Goal: Task Accomplishment & Management: Use online tool/utility

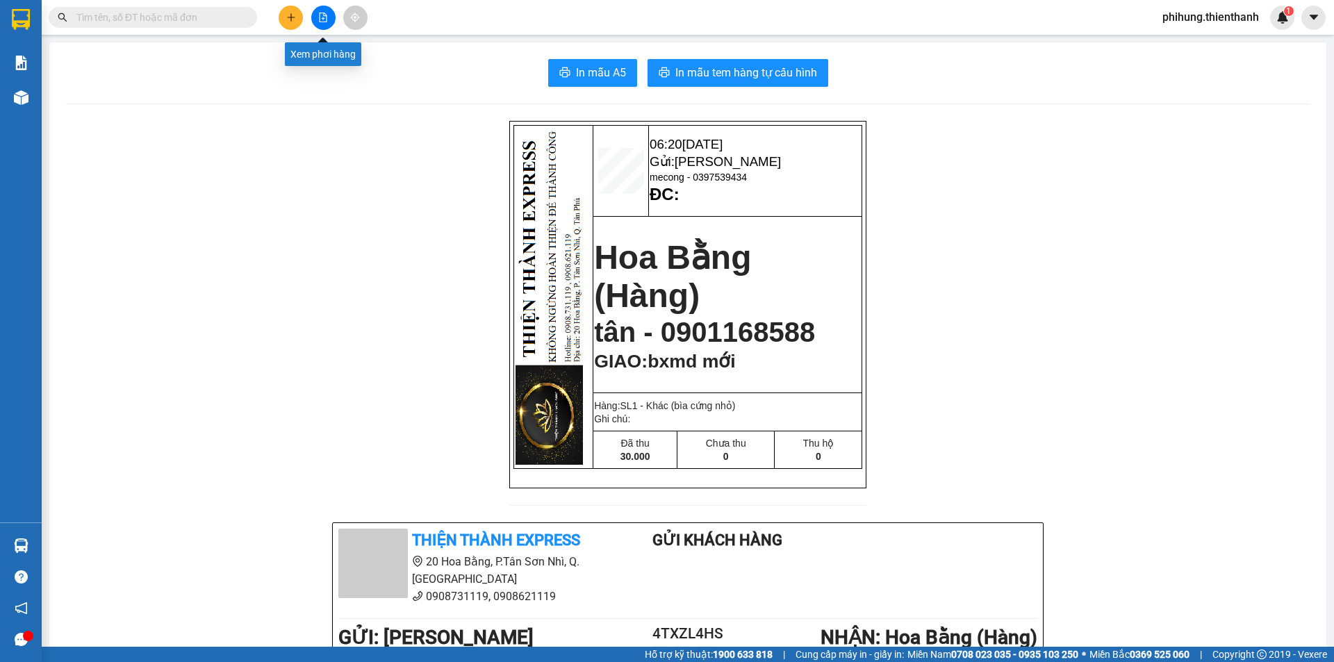
click at [320, 17] on icon "file-add" at bounding box center [323, 18] width 10 height 10
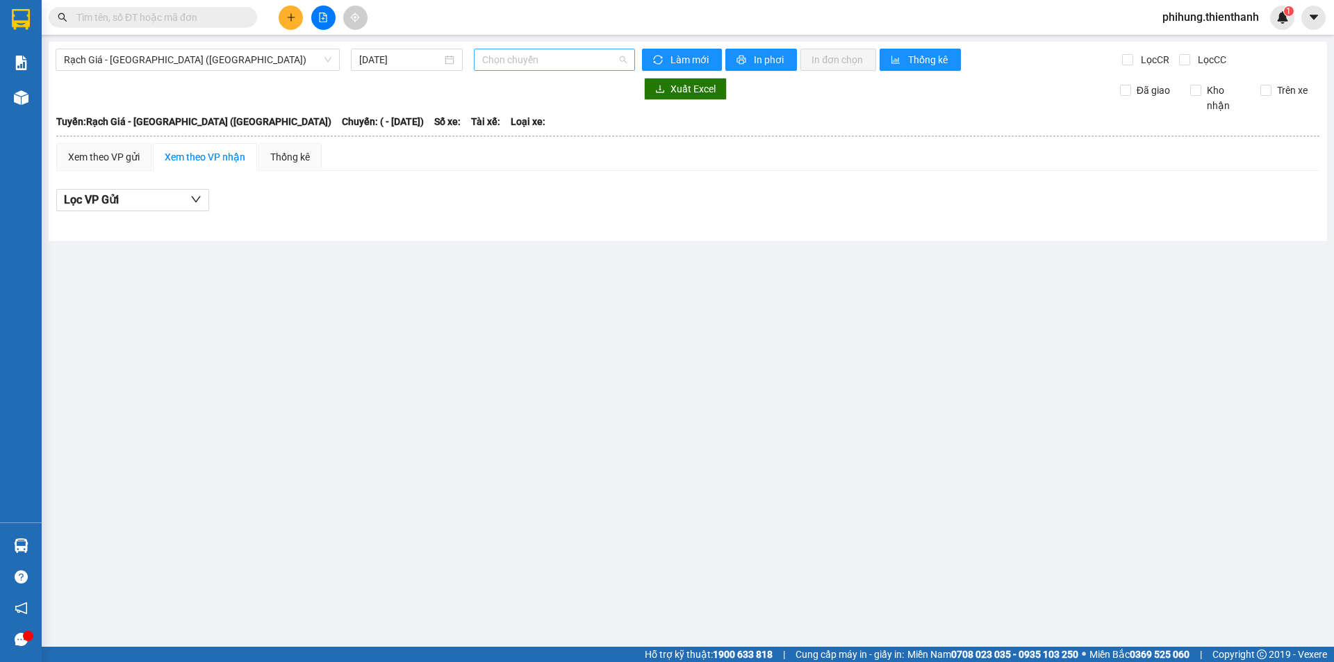
click at [513, 64] on span "Chọn chuyến" at bounding box center [554, 59] width 145 height 21
click at [527, 59] on span "Chọn chuyến" at bounding box center [554, 59] width 145 height 21
click at [372, 63] on input "[DATE]" at bounding box center [400, 59] width 83 height 15
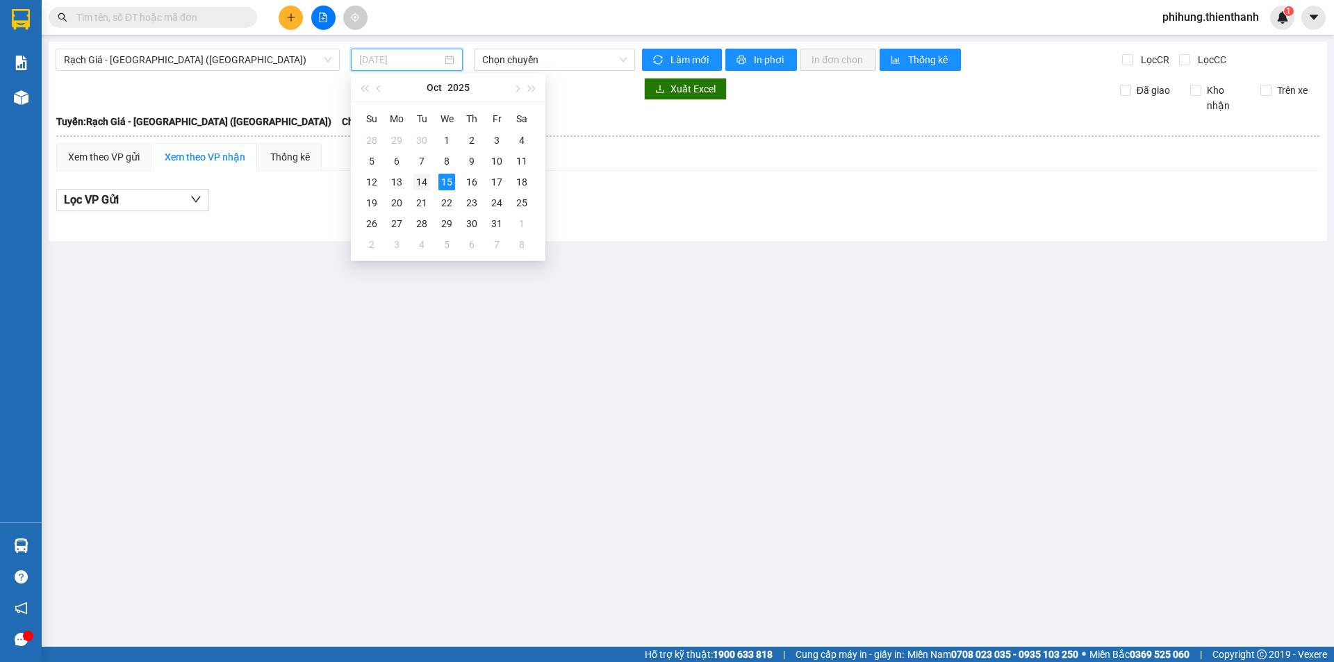
click at [421, 181] on div "14" at bounding box center [421, 182] width 17 height 17
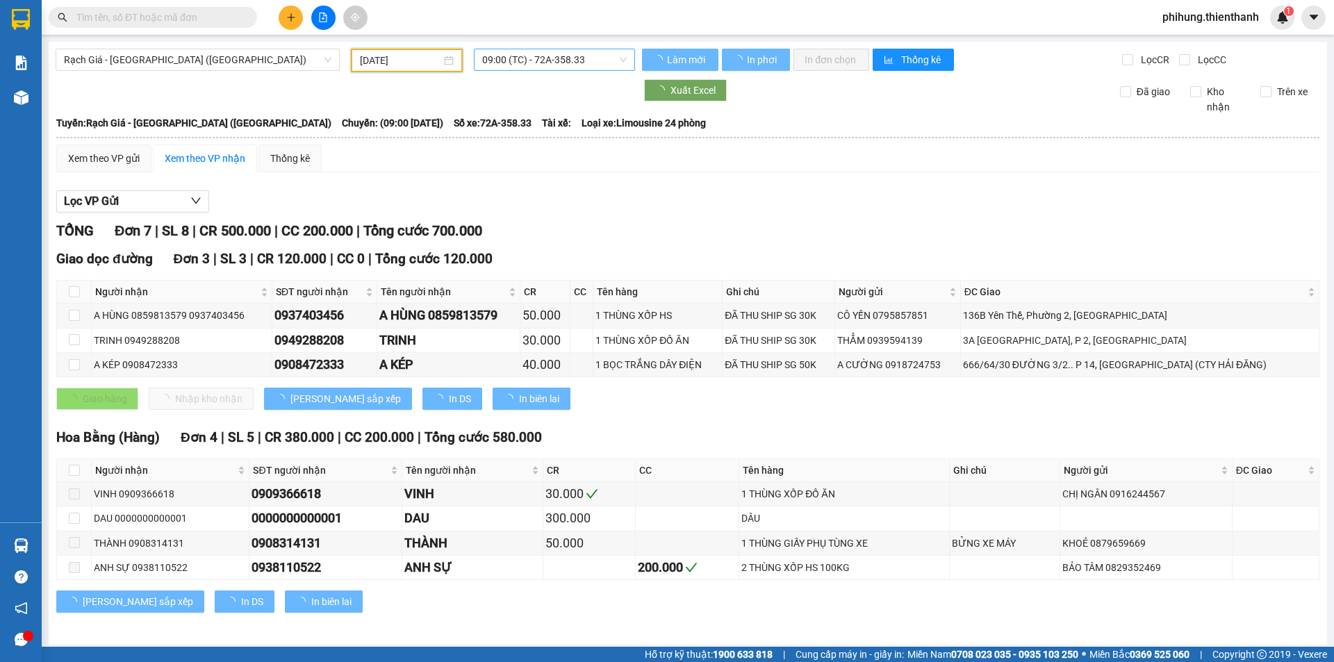
click at [527, 63] on span "09:00 (TC) - 72A-358.33" at bounding box center [554, 59] width 145 height 21
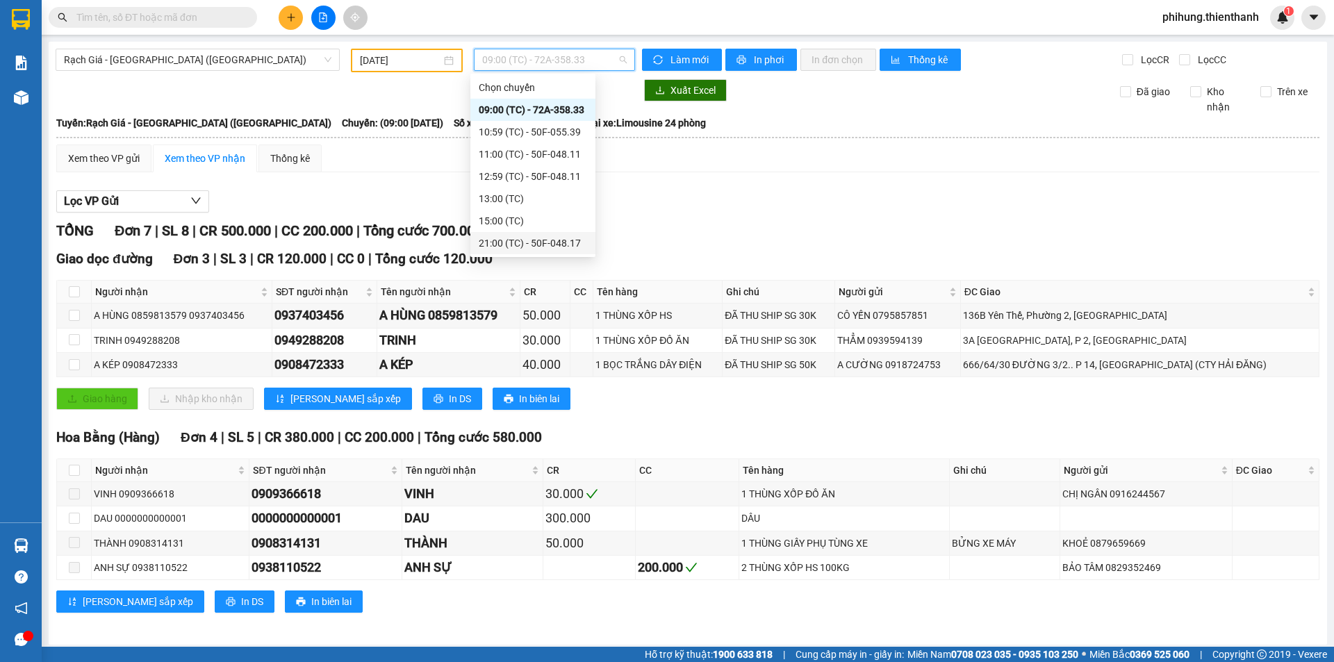
click at [516, 233] on div "21:00 (TC) - 50F-048.17" at bounding box center [532, 243] width 125 height 22
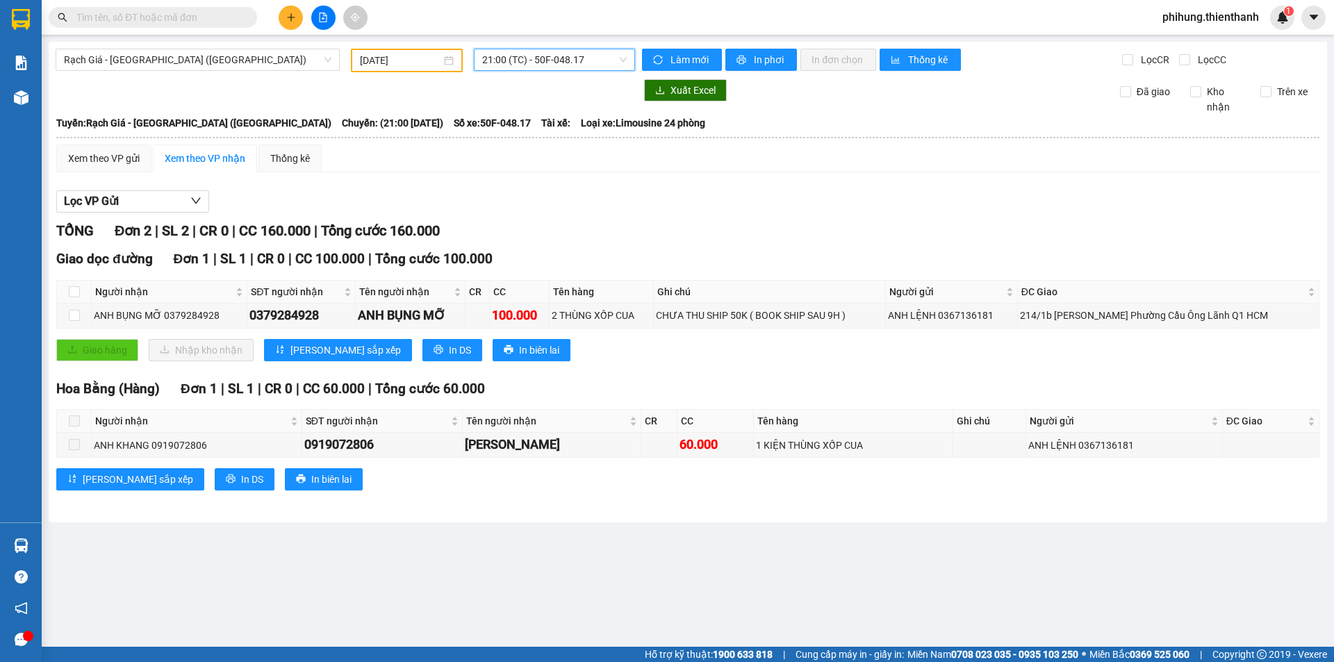
click at [524, 68] on span "21:00 (TC) - 50F-048.17" at bounding box center [554, 59] width 145 height 21
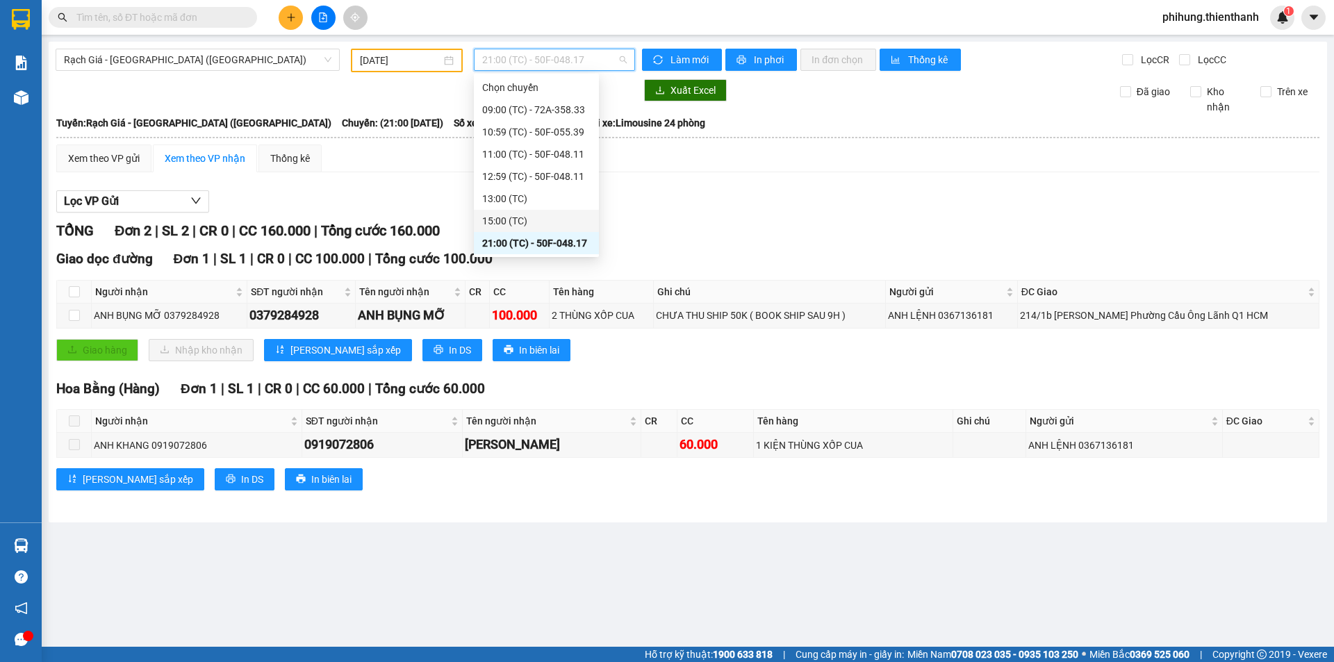
click at [502, 224] on div "15:00 (TC)" at bounding box center [536, 220] width 108 height 15
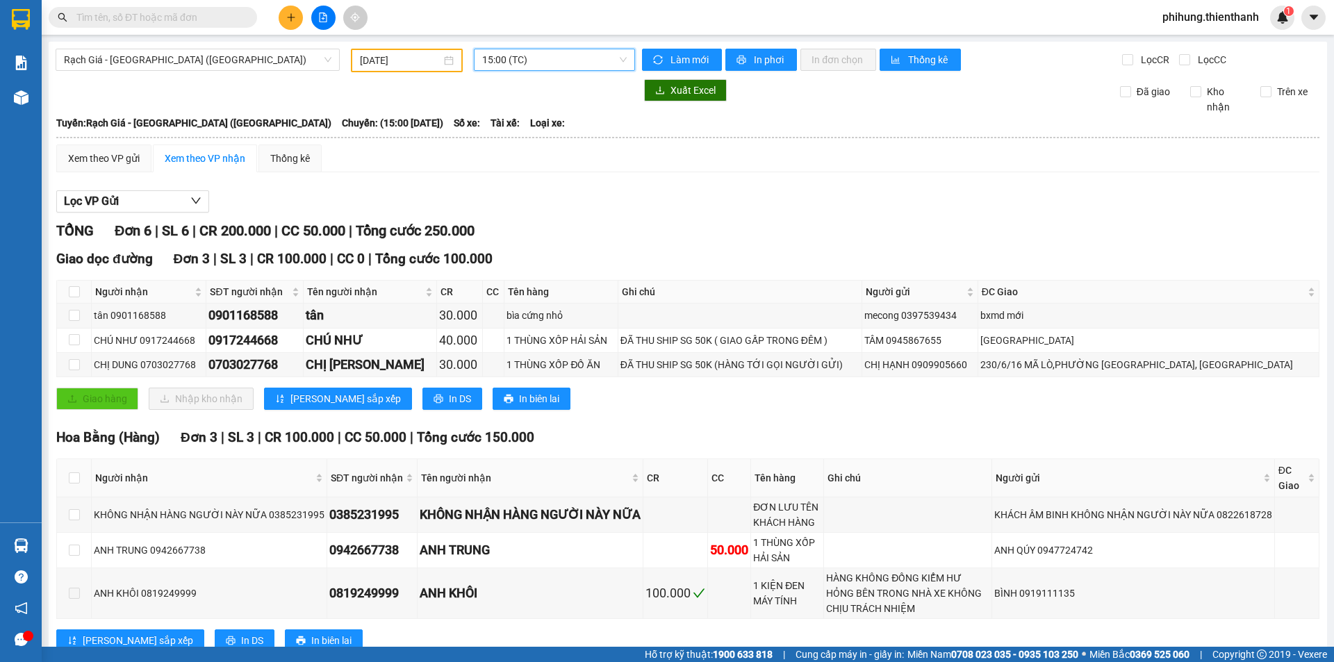
click at [534, 54] on span "15:00 (TC)" at bounding box center [554, 59] width 145 height 21
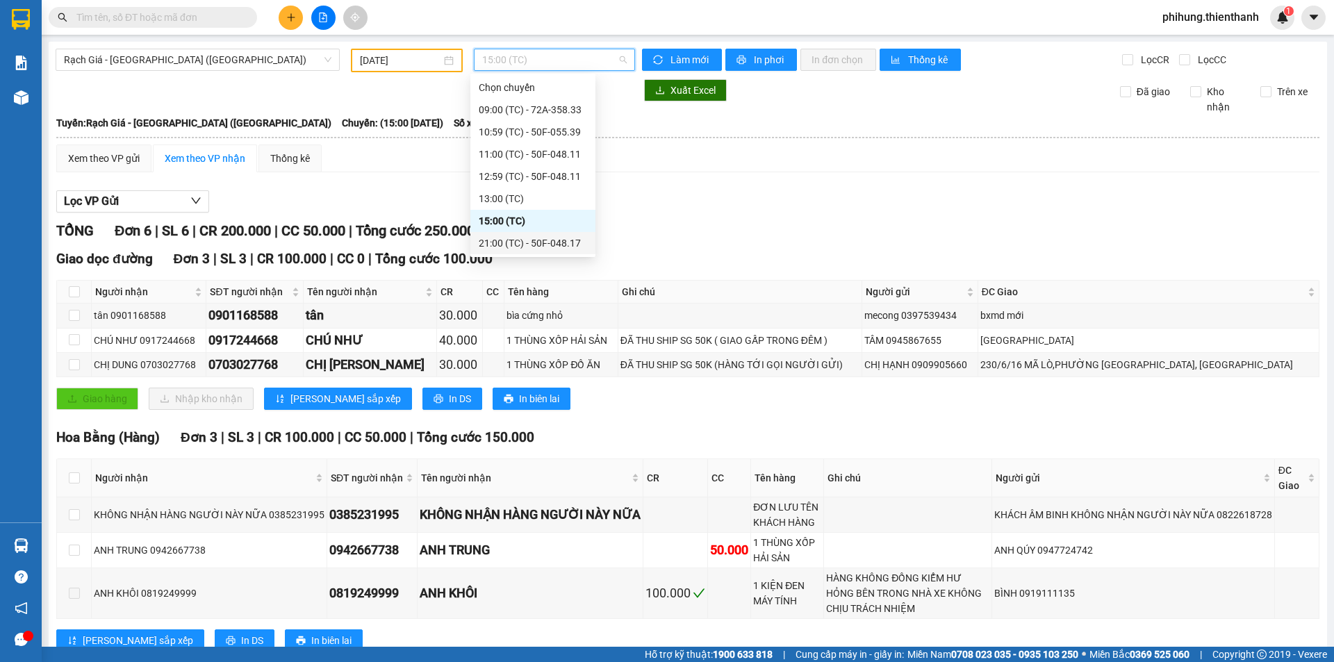
click at [502, 235] on div "21:00 (TC) - 50F-048.17" at bounding box center [532, 243] width 125 height 22
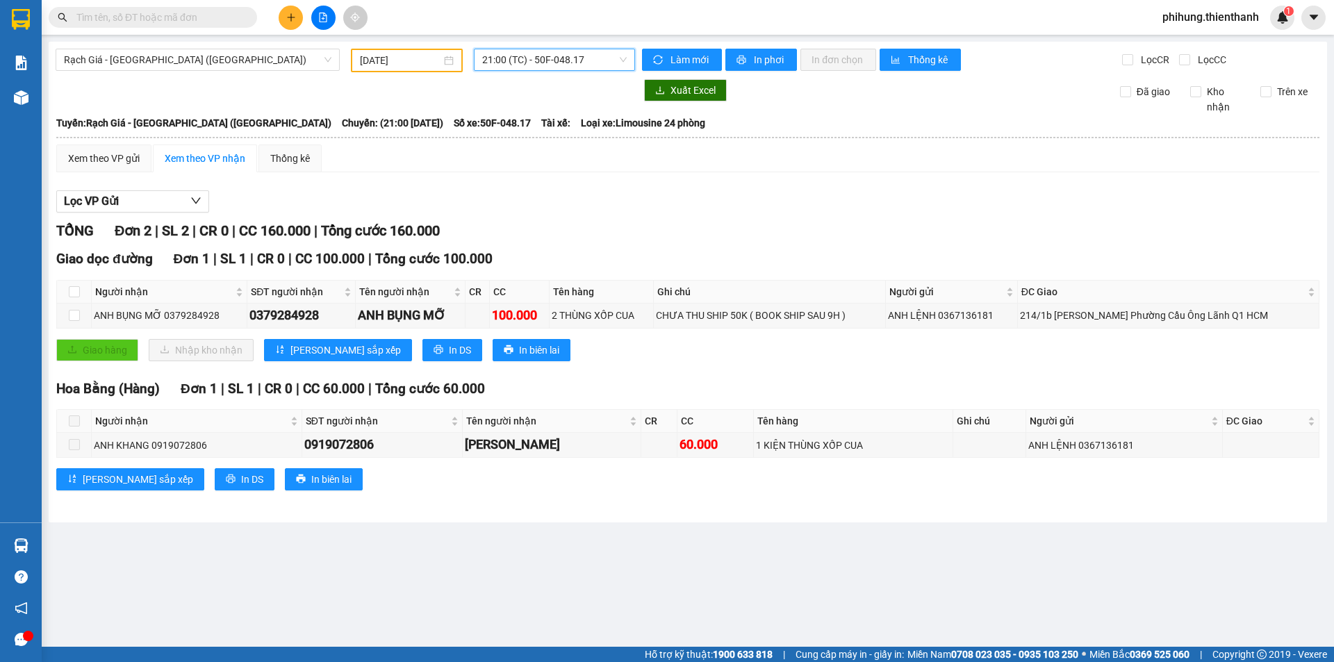
click at [400, 67] on input "[DATE]" at bounding box center [400, 60] width 81 height 15
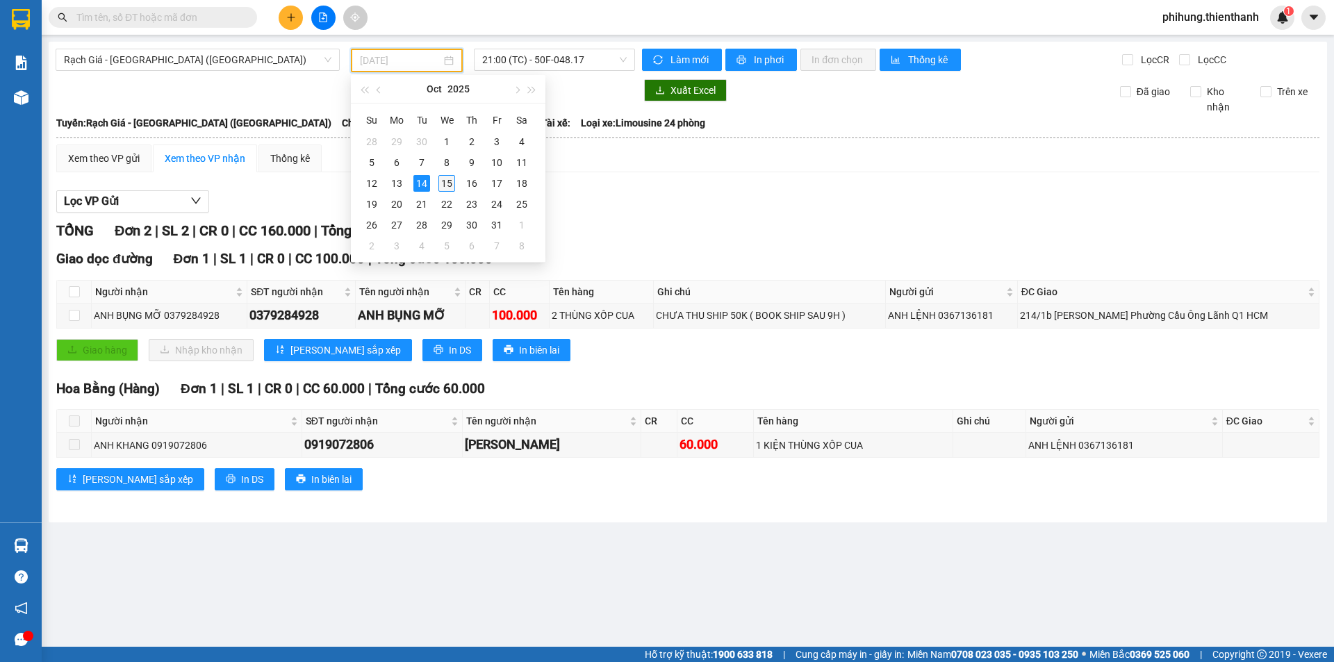
click at [445, 188] on div "15" at bounding box center [446, 183] width 17 height 17
type input "[DATE]"
